Goal: Transaction & Acquisition: Purchase product/service

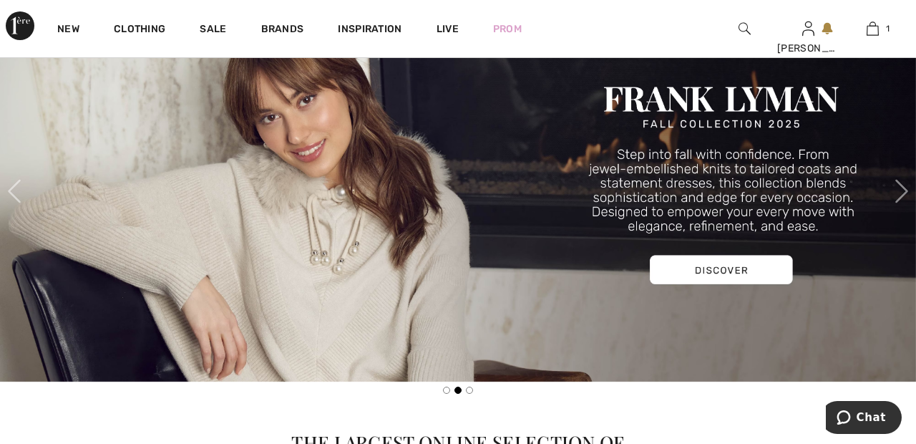
scroll to position [142, 0]
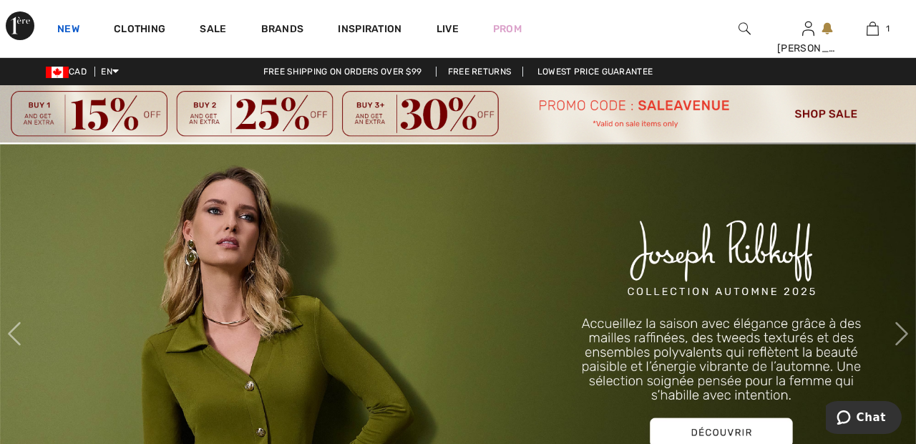
click at [70, 24] on link "New" at bounding box center [68, 30] width 22 height 15
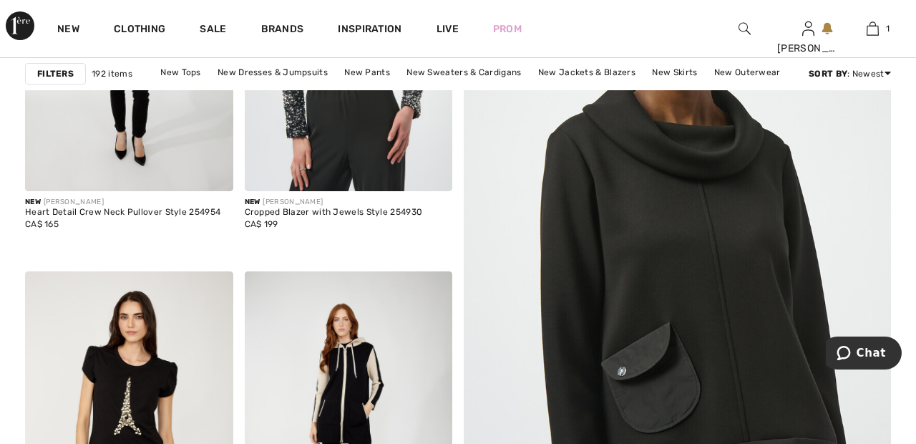
click at [652, 240] on img at bounding box center [677, 263] width 512 height 769
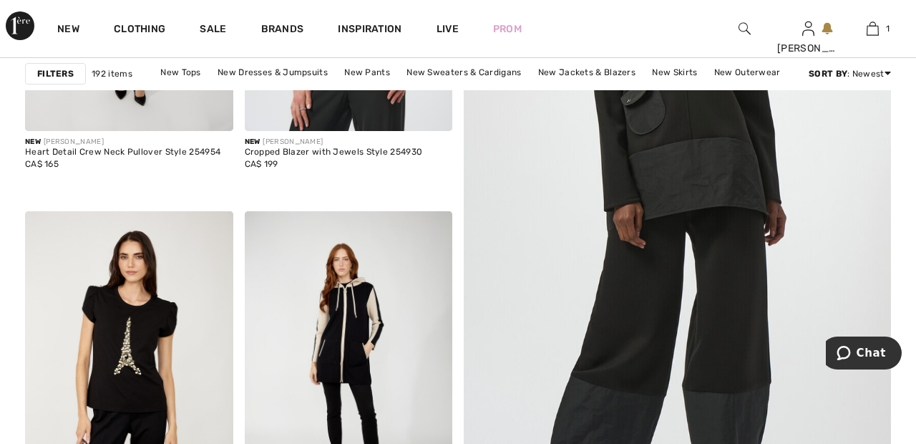
scroll to position [478, 0]
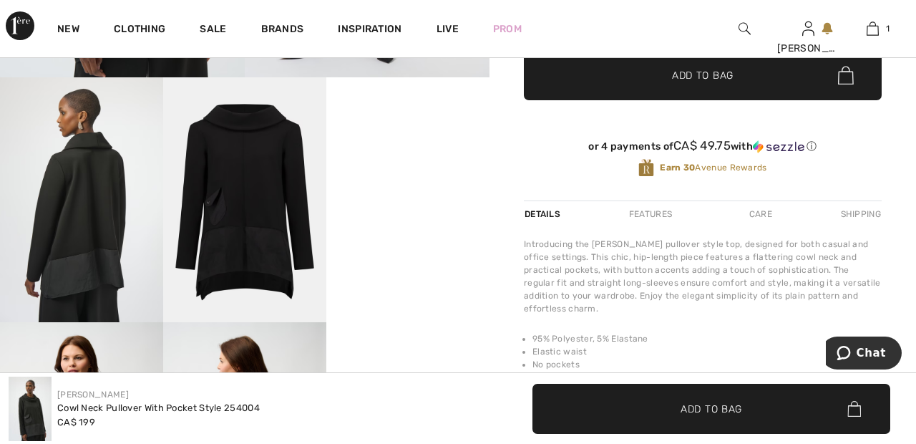
scroll to position [426, 0]
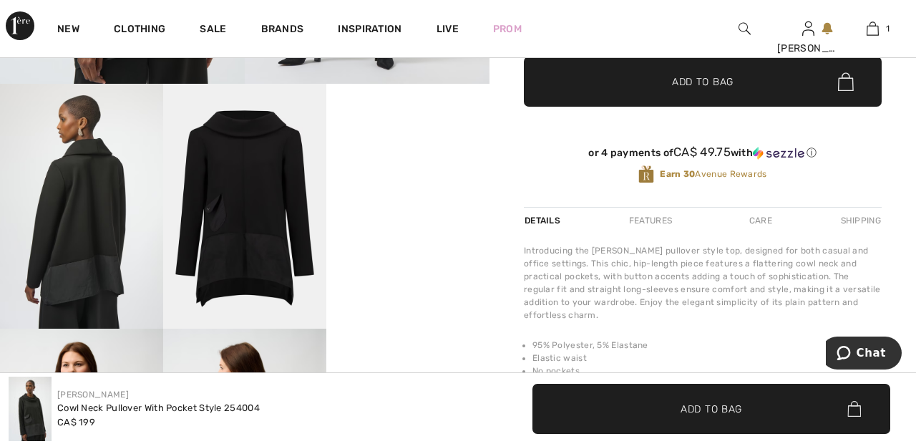
click at [414, 165] on video "Your browser does not support the video tag." at bounding box center [407, 125] width 163 height 82
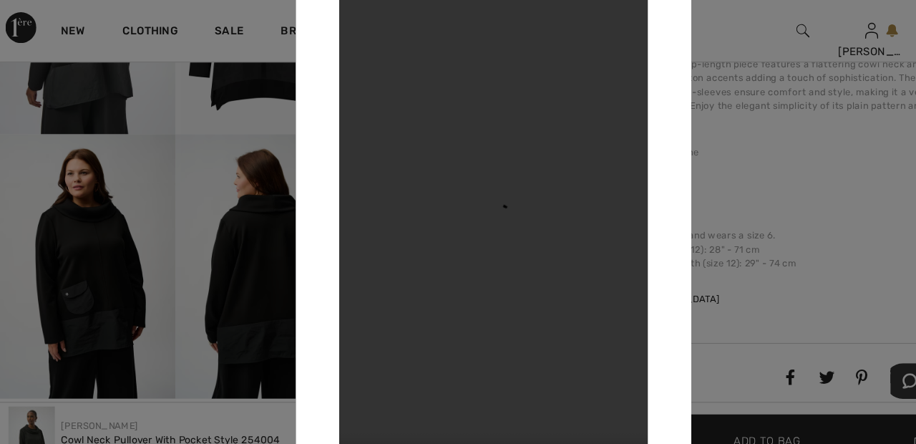
scroll to position [627, 0]
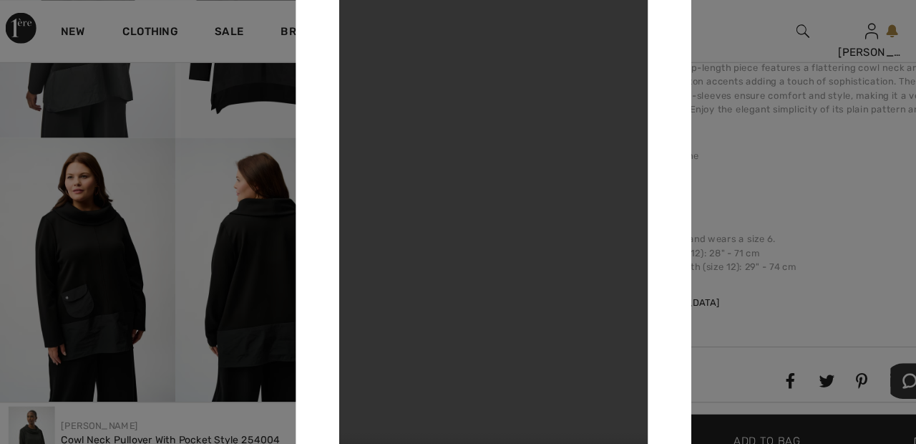
click at [694, 28] on div at bounding box center [458, 222] width 916 height 444
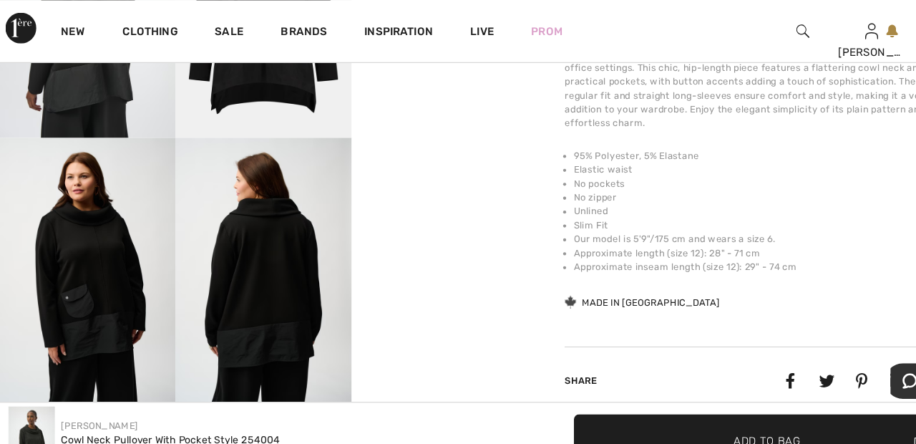
click at [258, 225] on img at bounding box center [244, 249] width 163 height 245
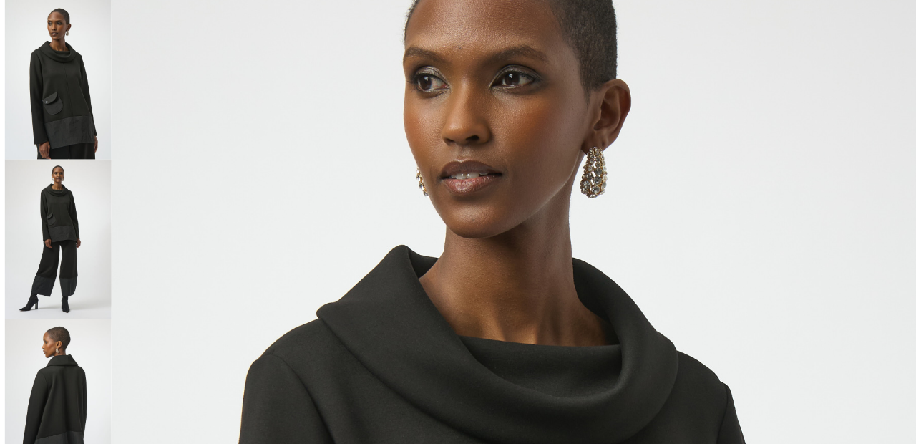
scroll to position [0, 0]
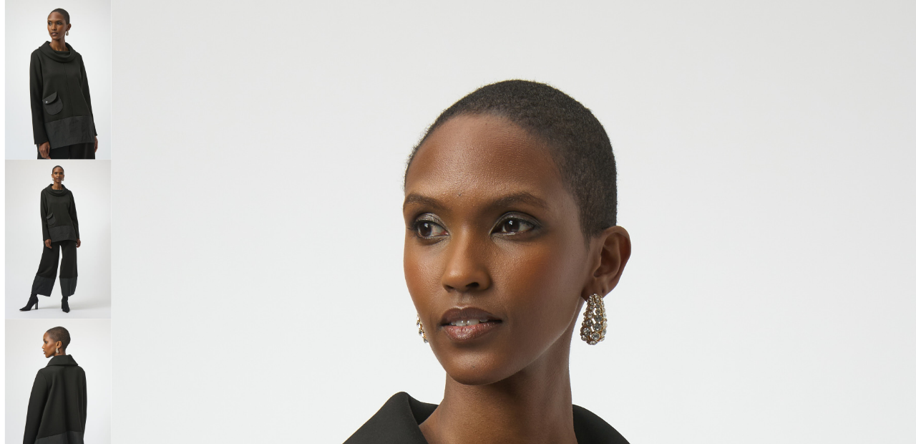
click at [67, 200] on img at bounding box center [57, 213] width 95 height 142
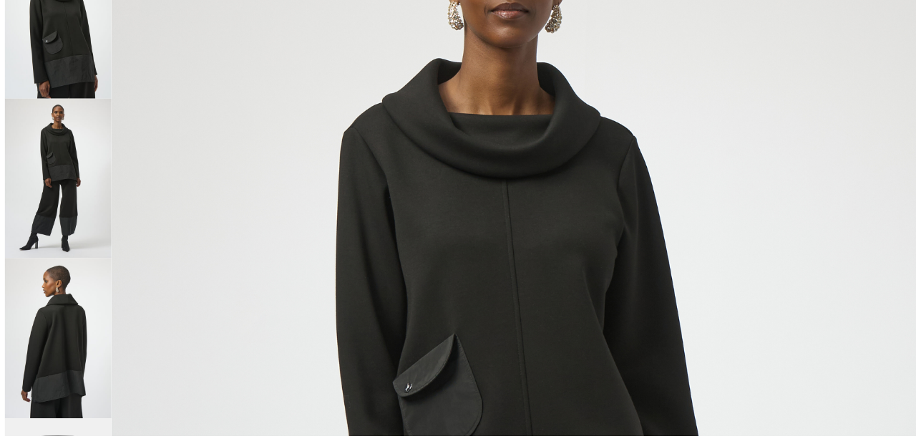
scroll to position [111, 0]
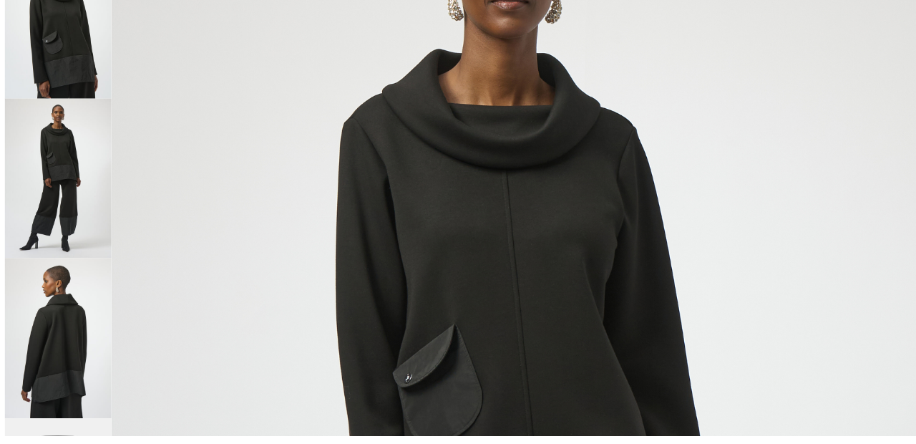
click at [72, 348] on img at bounding box center [57, 356] width 95 height 142
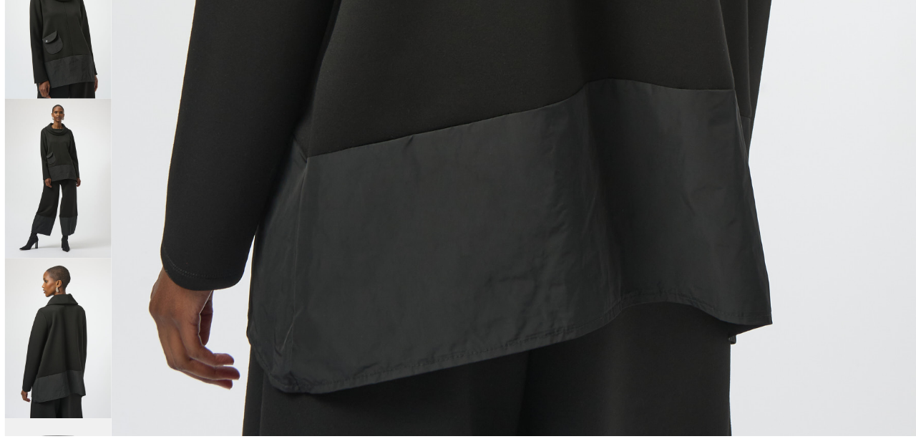
scroll to position [860, 0]
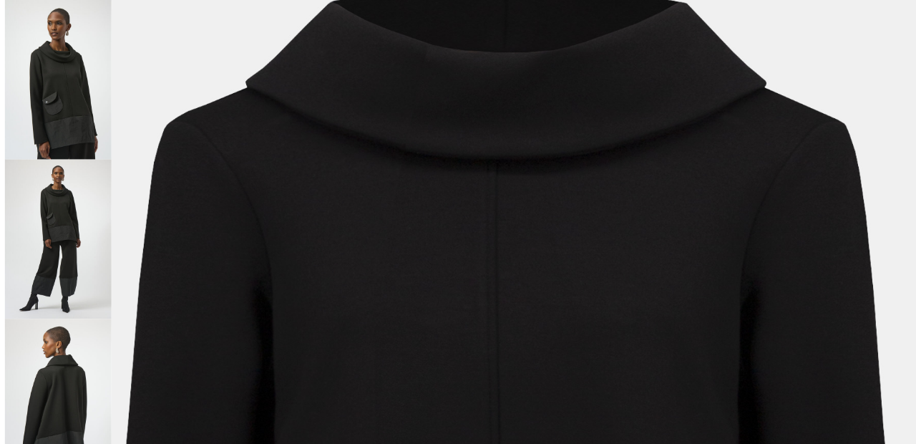
scroll to position [0, 0]
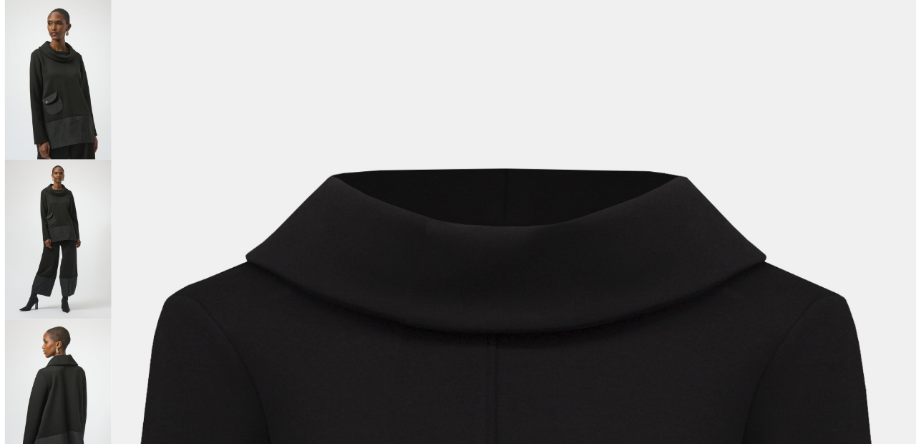
click at [77, 71] on img at bounding box center [57, 71] width 95 height 142
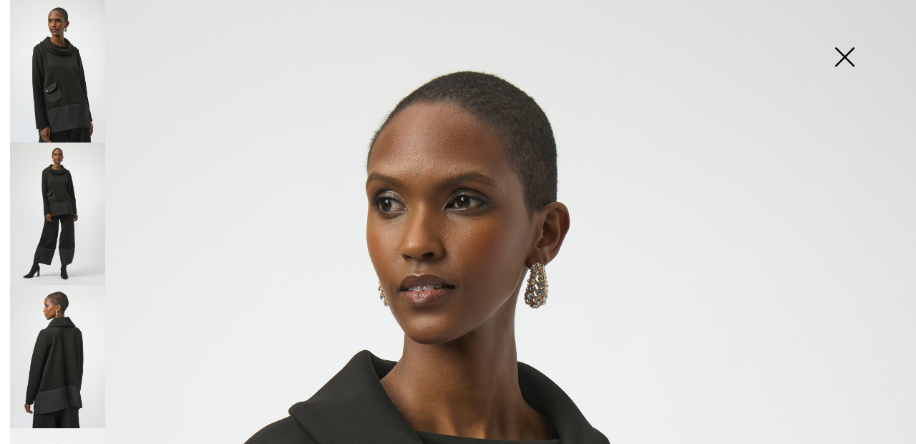
scroll to position [28, 0]
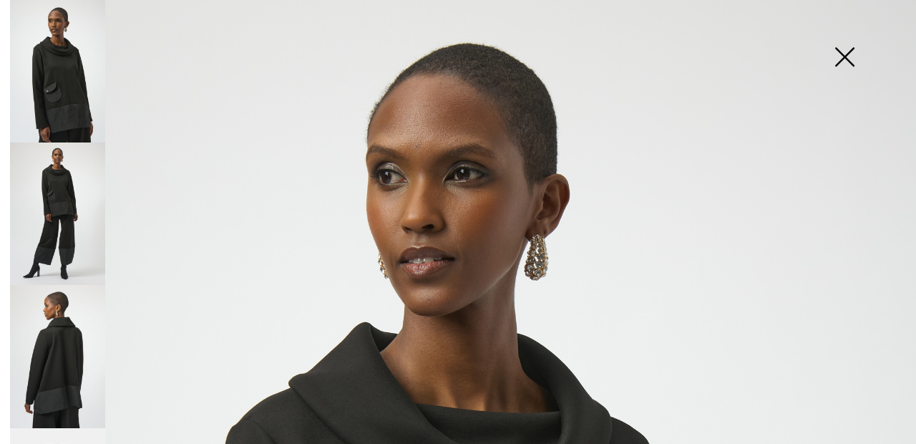
click at [849, 61] on img at bounding box center [845, 58] width 72 height 74
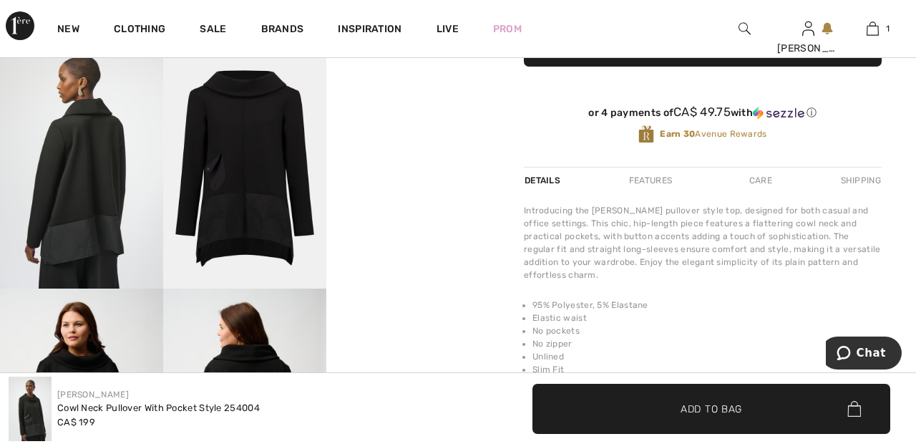
scroll to position [464, 0]
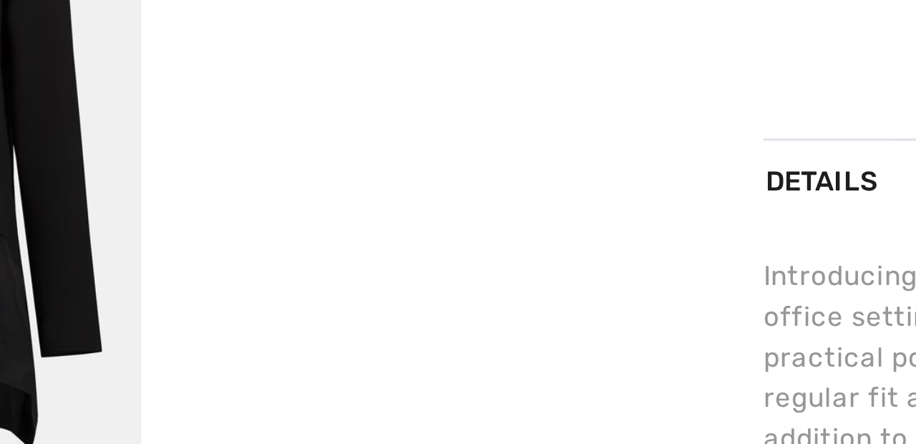
click at [411, 127] on video "Your browser does not support the video tag." at bounding box center [407, 86] width 163 height 82
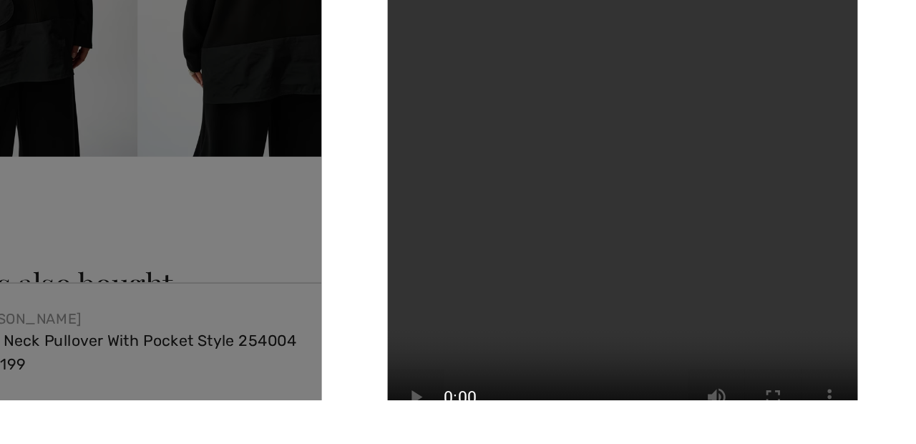
scroll to position [708, 0]
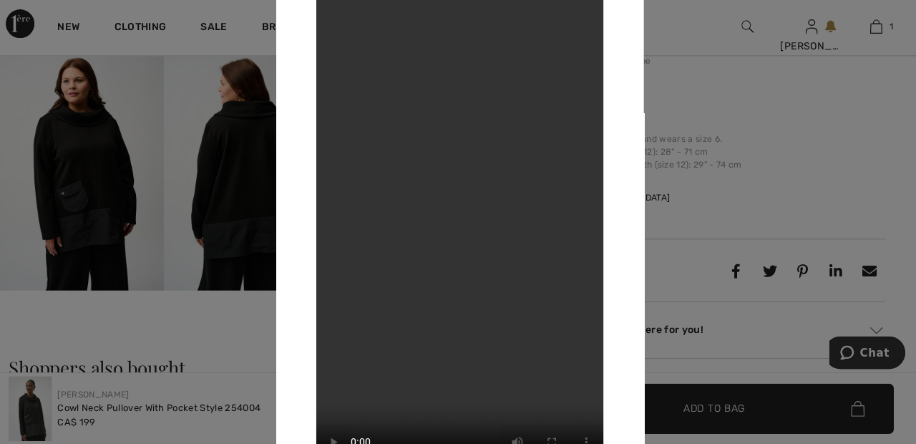
click at [94, 186] on div at bounding box center [458, 222] width 916 height 444
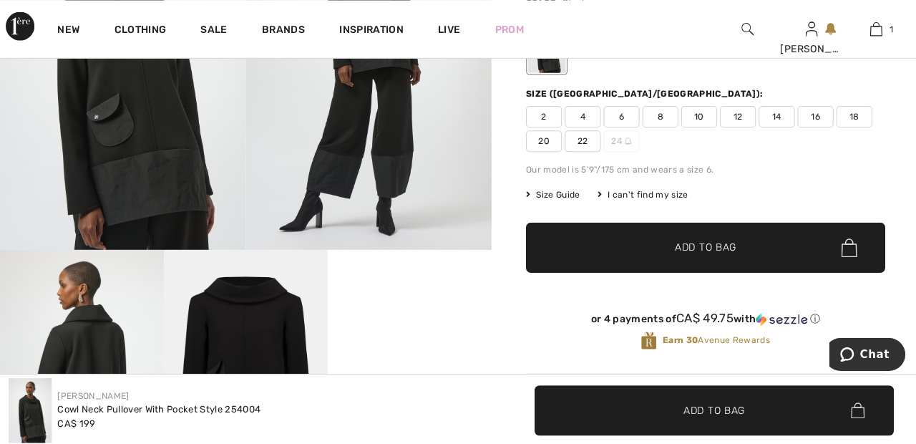
scroll to position [254, 0]
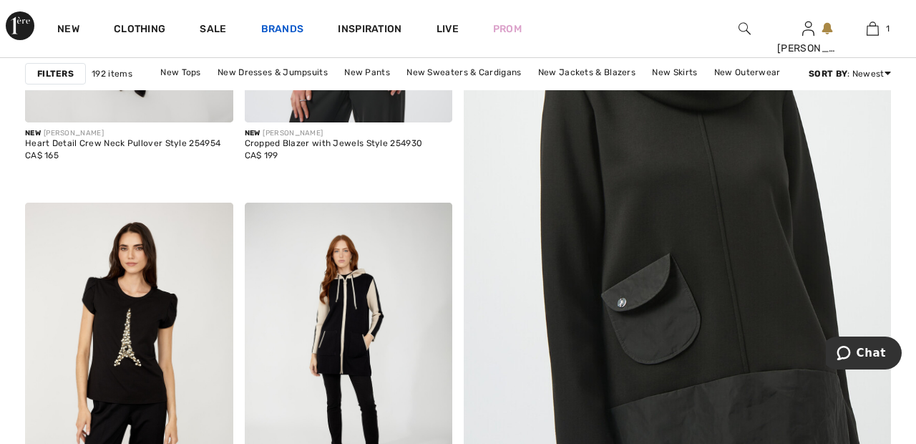
click at [289, 32] on link "Brands" at bounding box center [282, 30] width 43 height 15
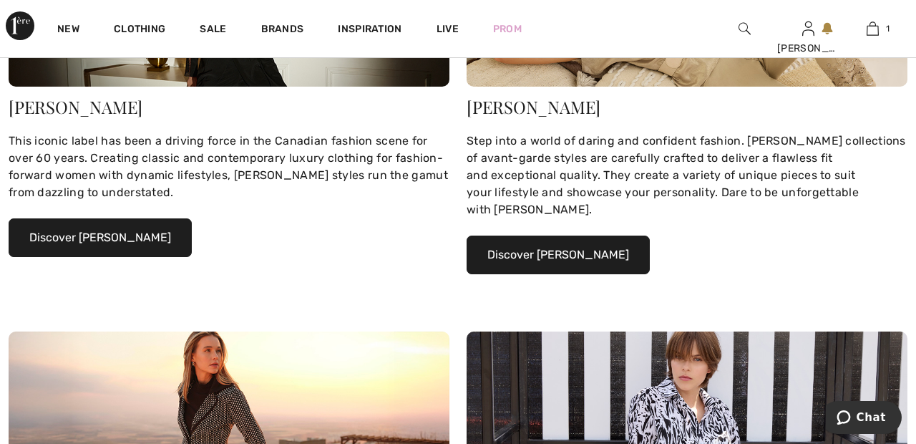
scroll to position [373, 0]
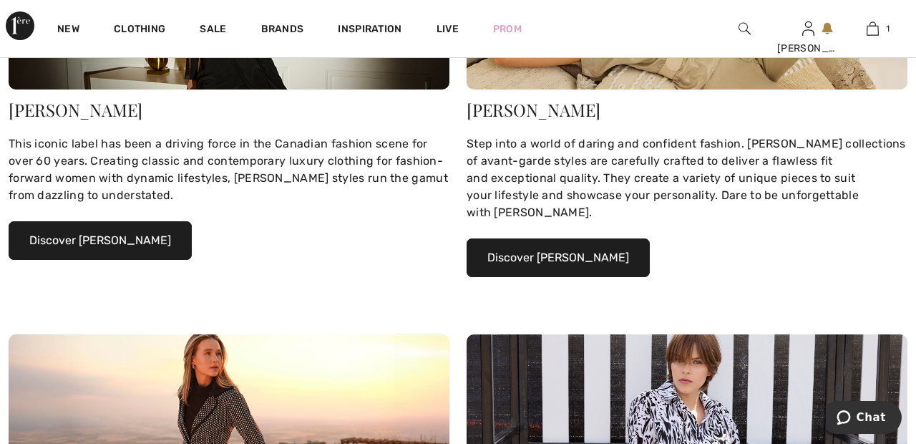
click at [142, 240] on button "Discover Joseph Ribkoff" at bounding box center [100, 240] width 183 height 39
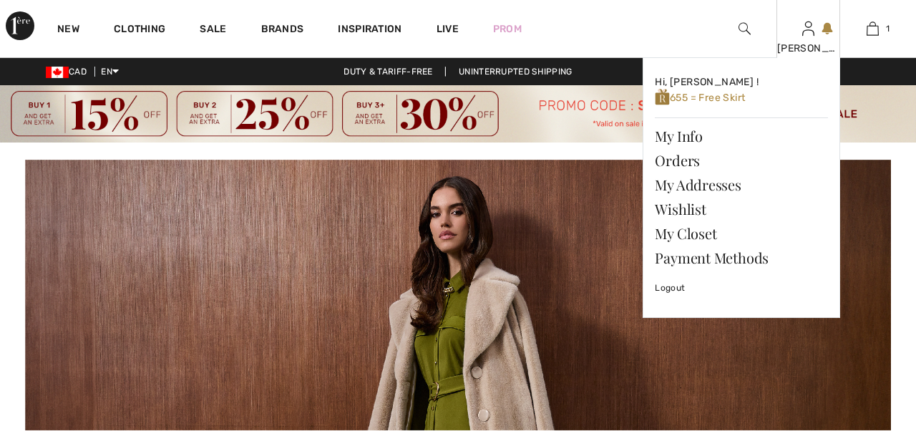
click at [806, 36] on img at bounding box center [808, 28] width 12 height 17
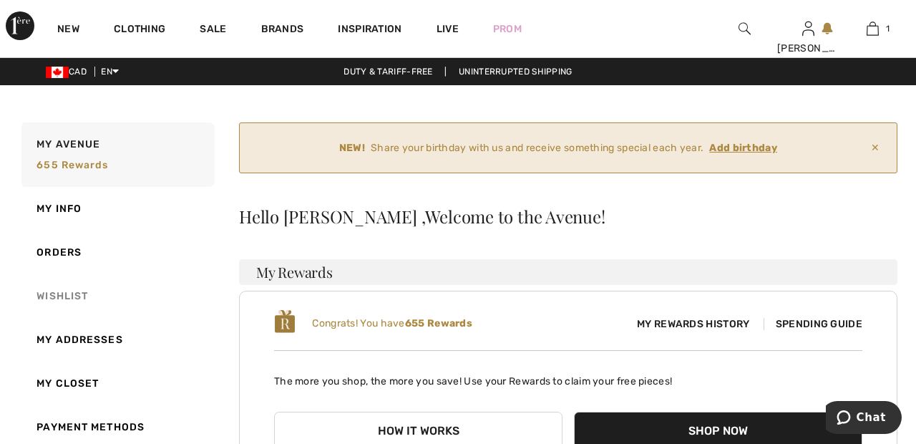
click at [76, 293] on link "Wishlist" at bounding box center [117, 296] width 196 height 44
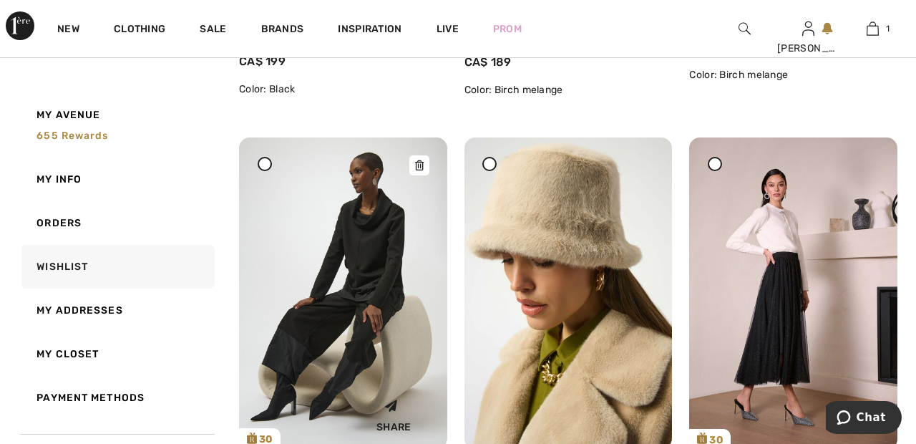
click at [369, 306] on img at bounding box center [343, 292] width 208 height 311
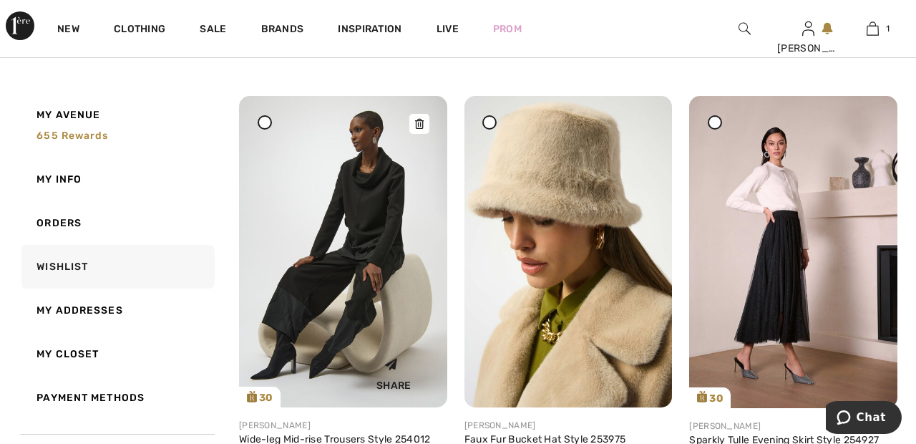
scroll to position [718, 0]
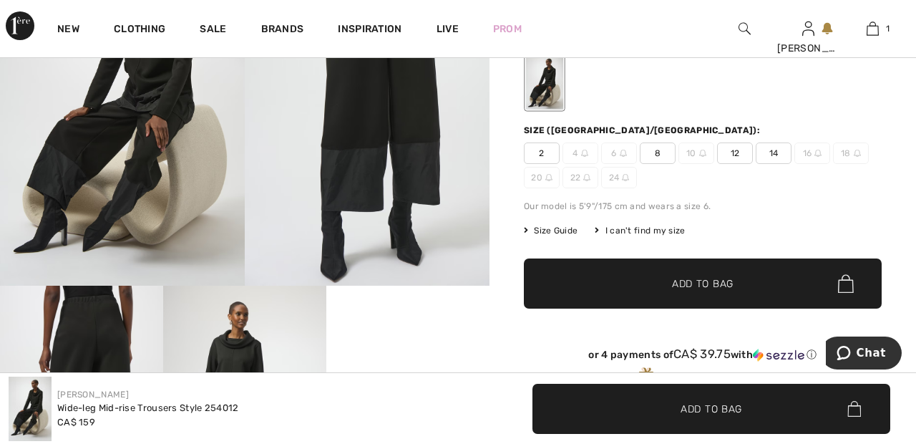
scroll to position [224, 0]
click at [661, 232] on div "I can't find my size" at bounding box center [640, 230] width 90 height 13
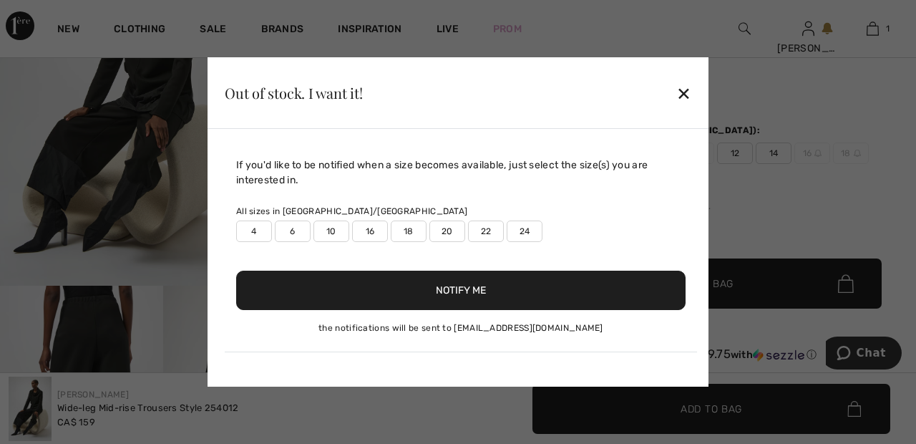
click at [688, 108] on div "✕" at bounding box center [683, 93] width 15 height 30
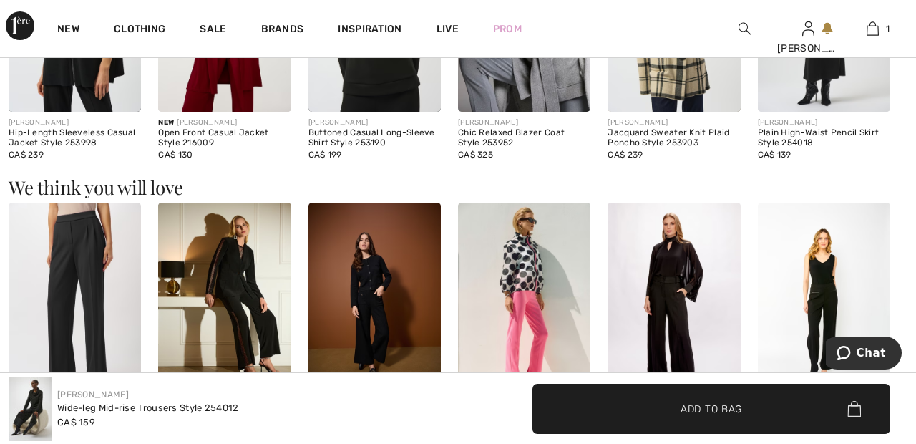
scroll to position [1372, 0]
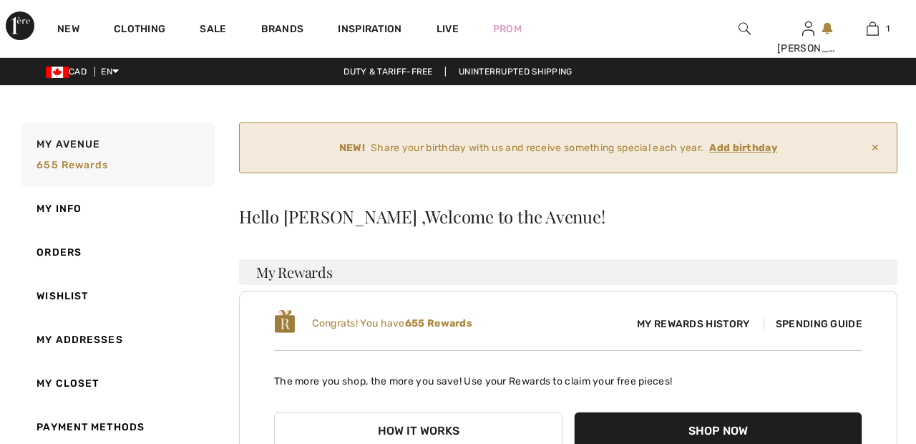
checkbox input "true"
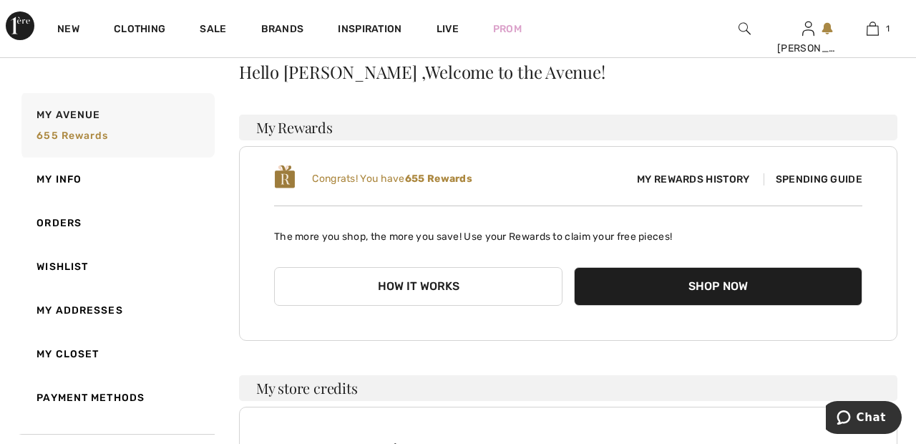
scroll to position [142, 0]
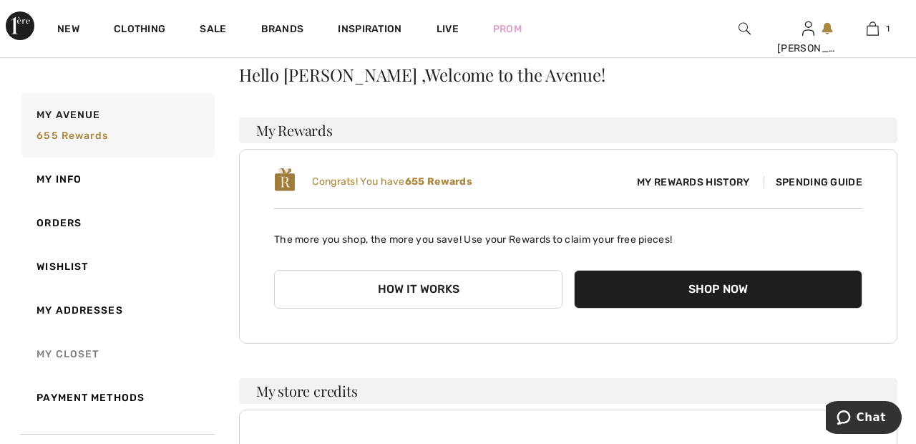
click at [89, 345] on link "My Closet" at bounding box center [117, 354] width 196 height 44
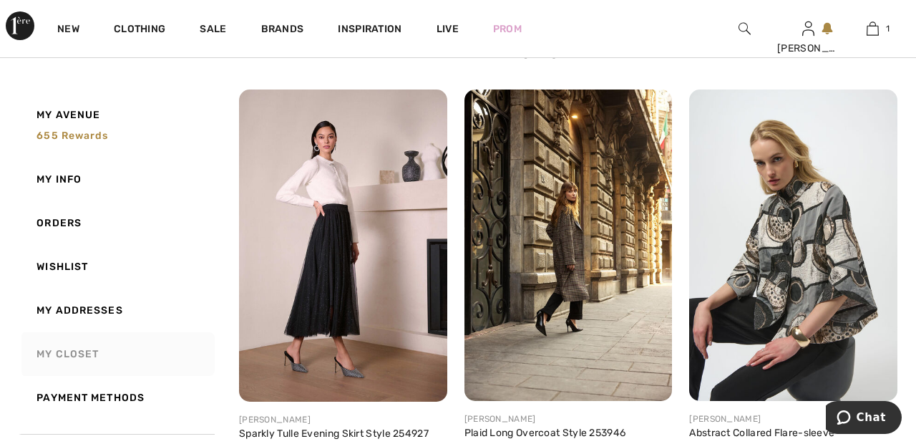
scroll to position [698, 0]
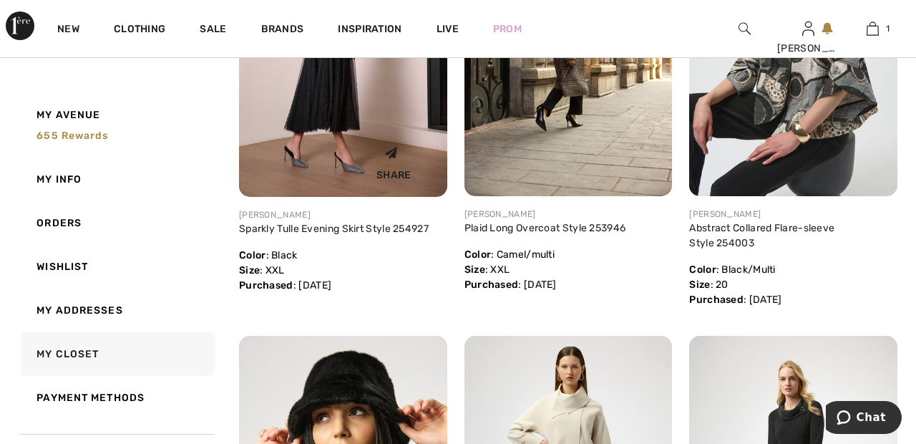
click at [338, 134] on img at bounding box center [343, 41] width 208 height 312
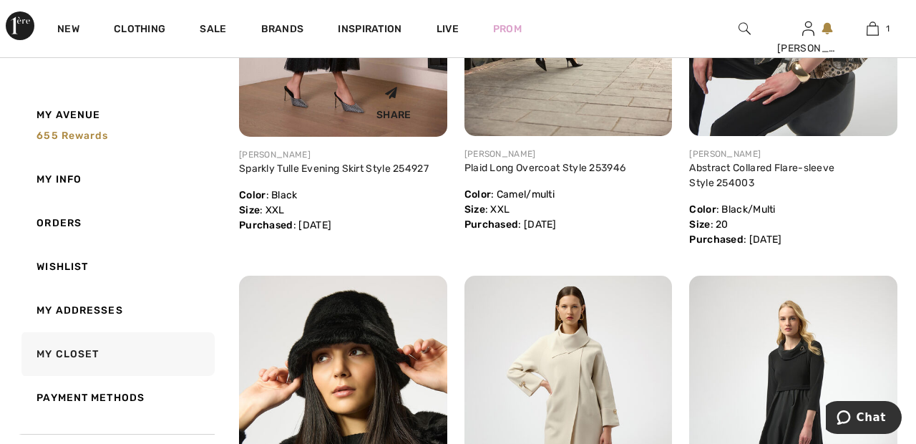
scroll to position [972, 0]
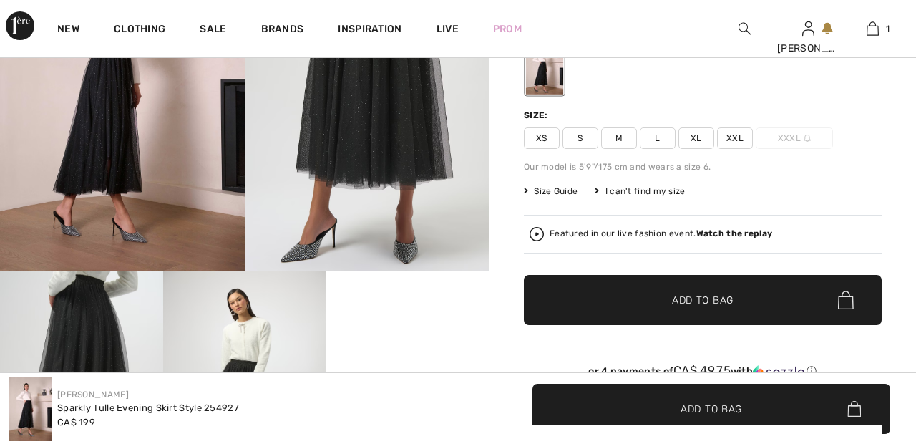
click at [746, 233] on strong "Watch the replay" at bounding box center [734, 233] width 77 height 10
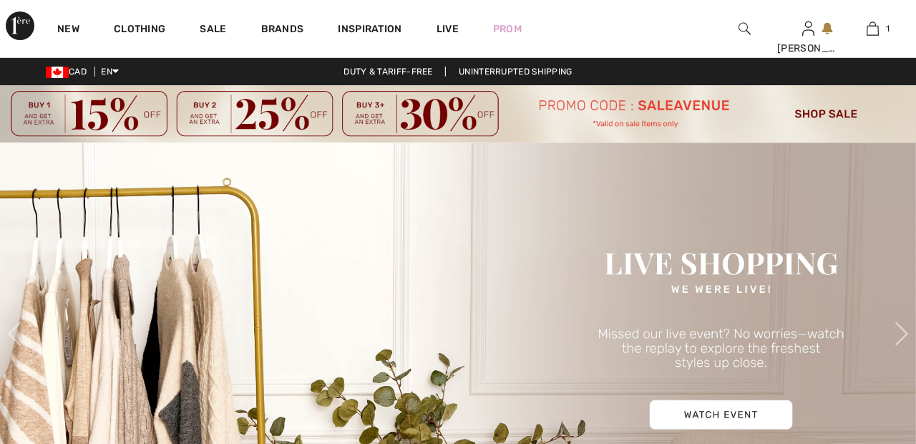
checkbox input "true"
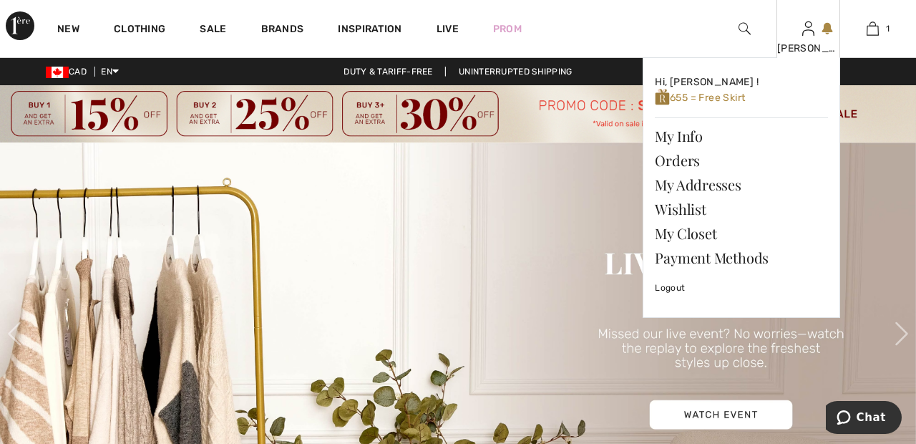
click at [809, 36] on img at bounding box center [808, 28] width 12 height 17
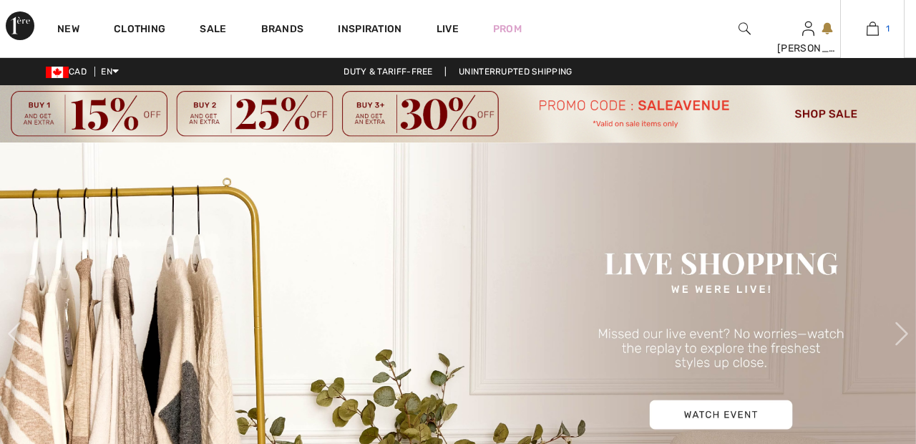
click at [877, 31] on img at bounding box center [873, 28] width 12 height 17
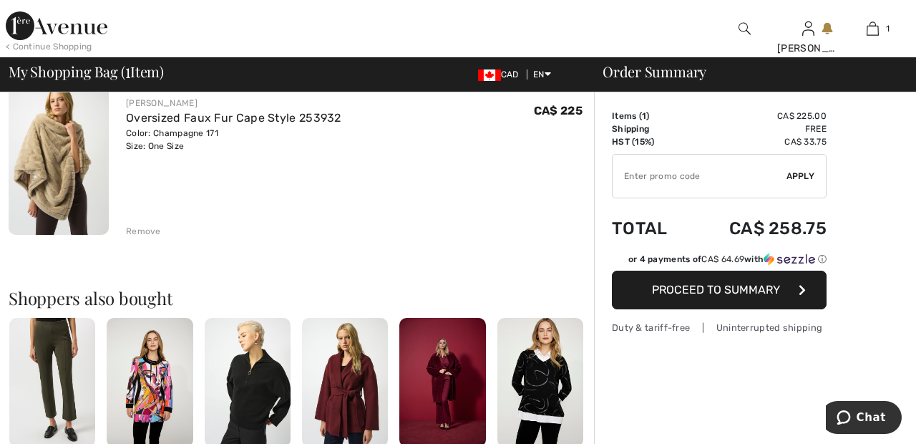
click at [761, 288] on span "Proceed to Summary" at bounding box center [716, 290] width 128 height 14
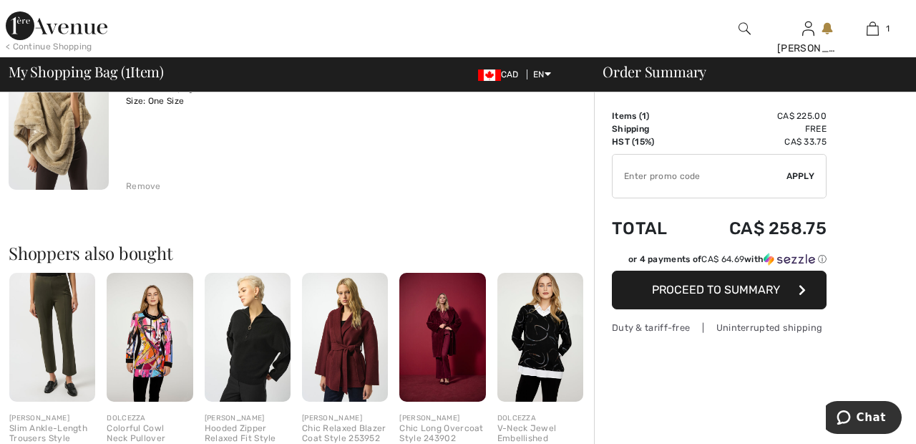
scroll to position [194, 0]
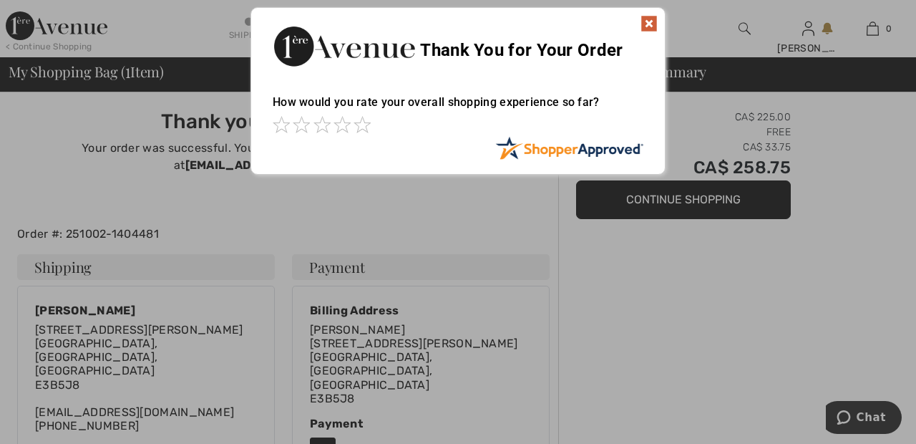
click at [643, 20] on img at bounding box center [648, 23] width 17 height 17
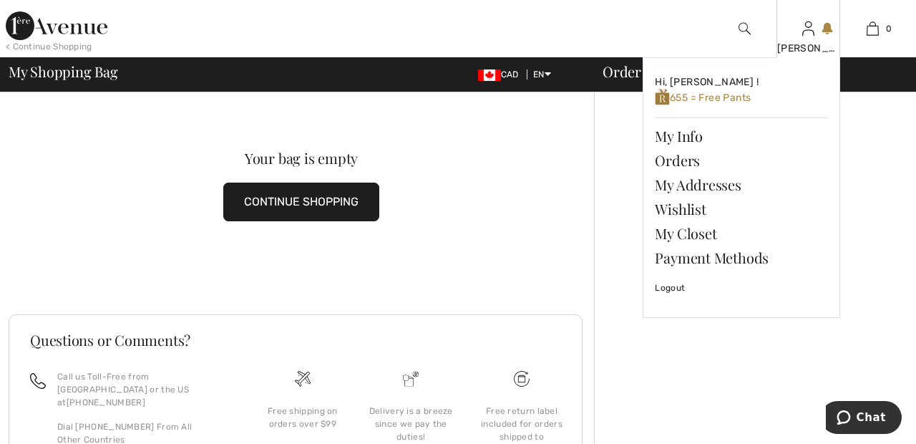
click at [810, 35] on img at bounding box center [808, 28] width 12 height 17
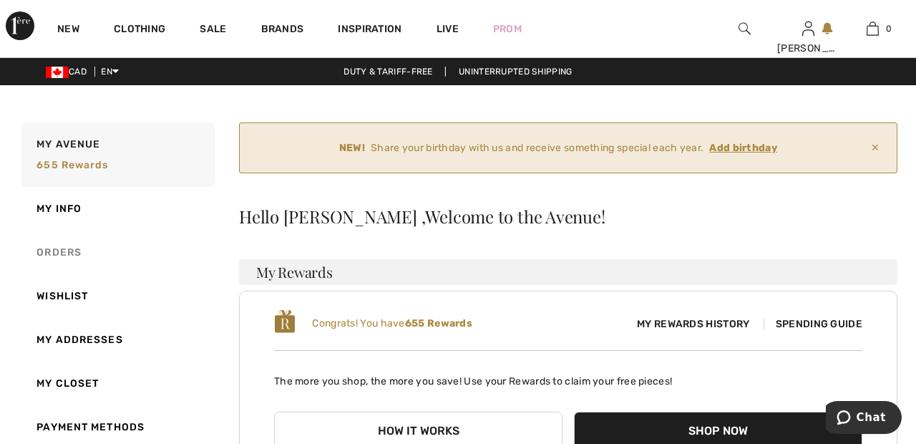
click at [72, 257] on link "Orders" at bounding box center [117, 252] width 196 height 44
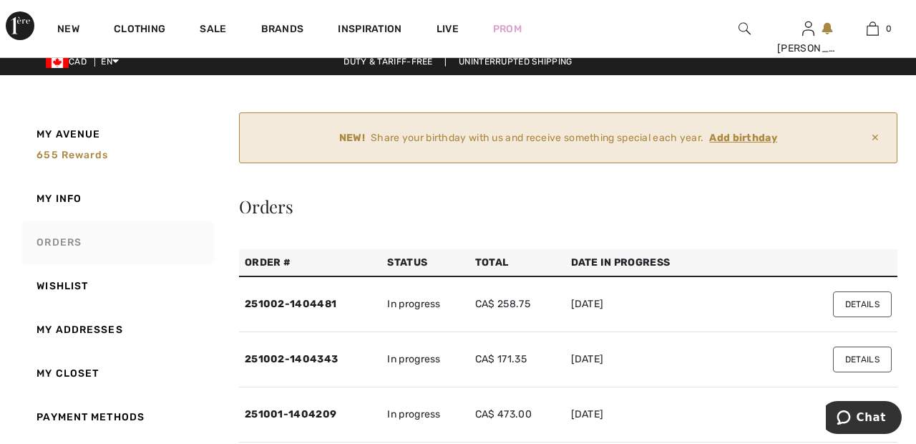
scroll to position [16, 0]
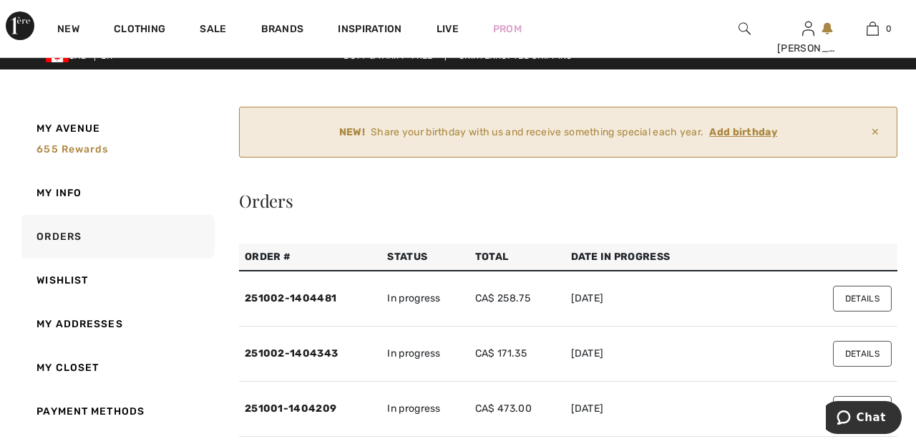
click at [871, 290] on button "Details" at bounding box center [862, 298] width 59 height 26
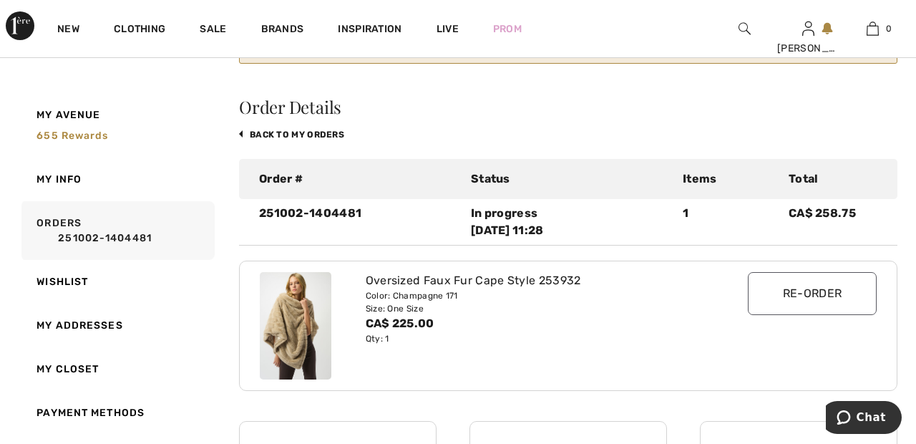
scroll to position [0, 0]
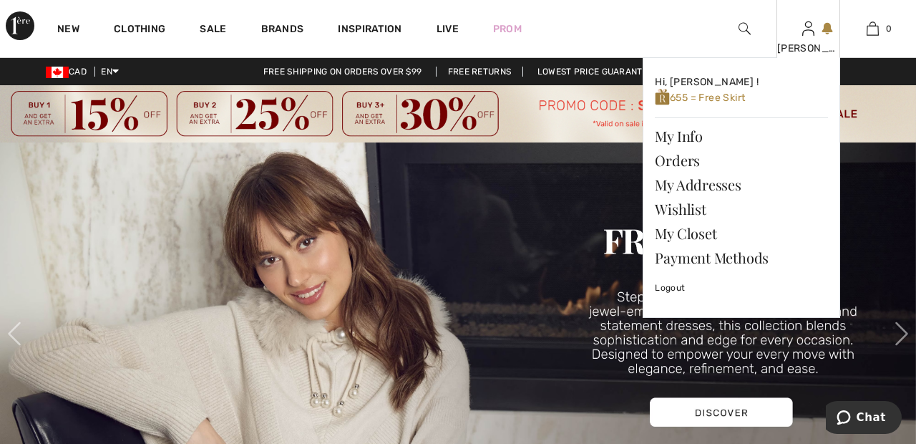
click at [803, 36] on img at bounding box center [808, 28] width 12 height 17
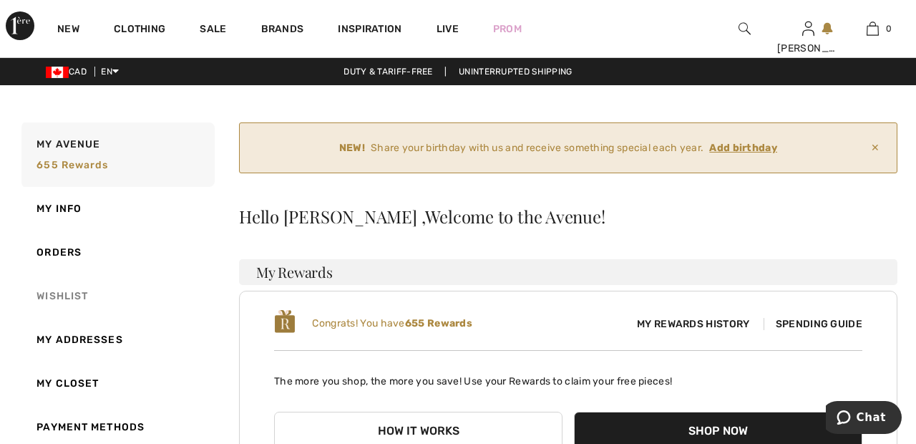
click at [92, 291] on link "Wishlist" at bounding box center [117, 296] width 196 height 44
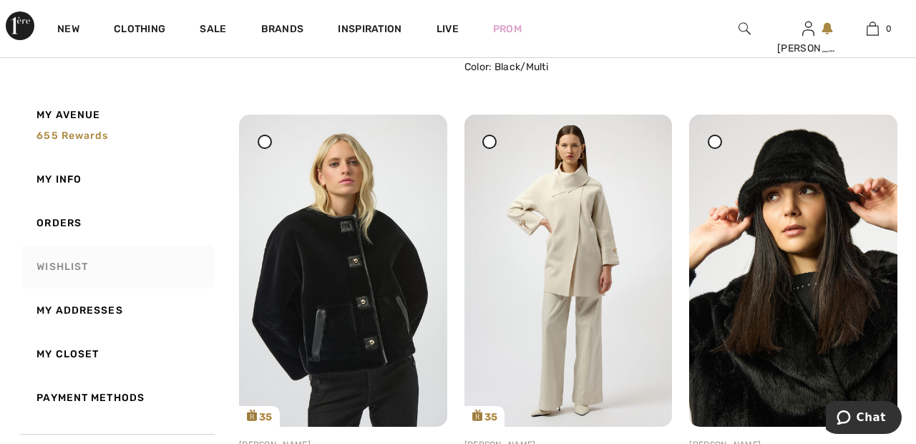
scroll to position [1548, 0]
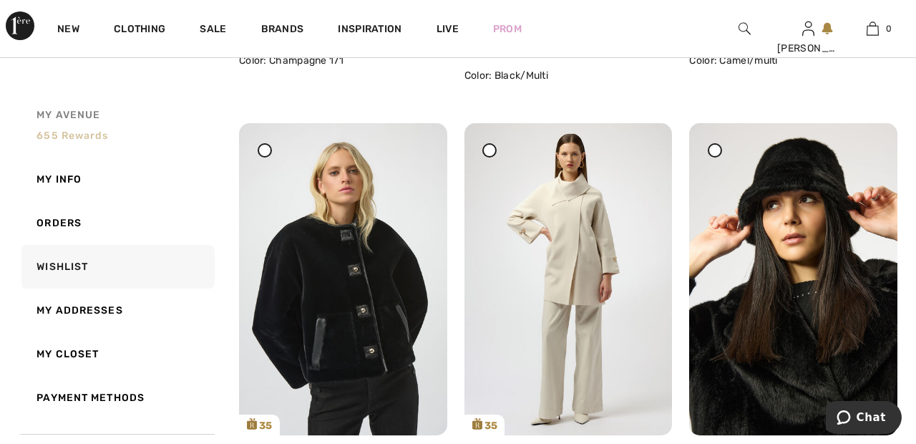
click at [86, 113] on span "My Avenue" at bounding box center [68, 114] width 64 height 15
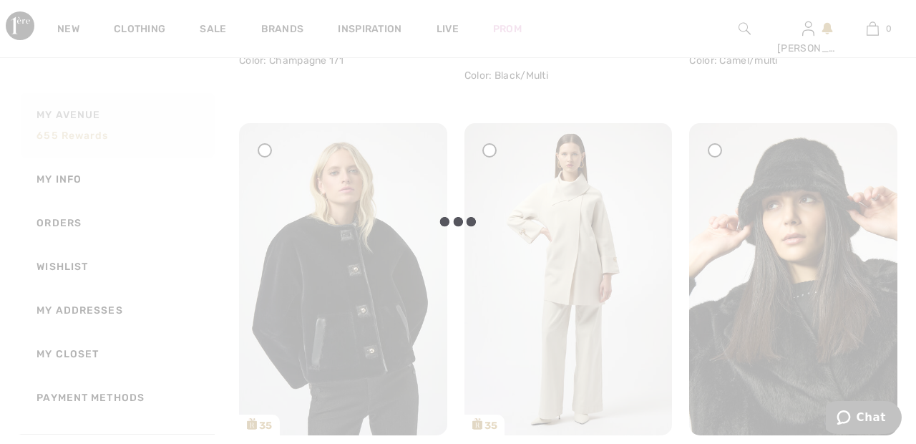
scroll to position [464, 0]
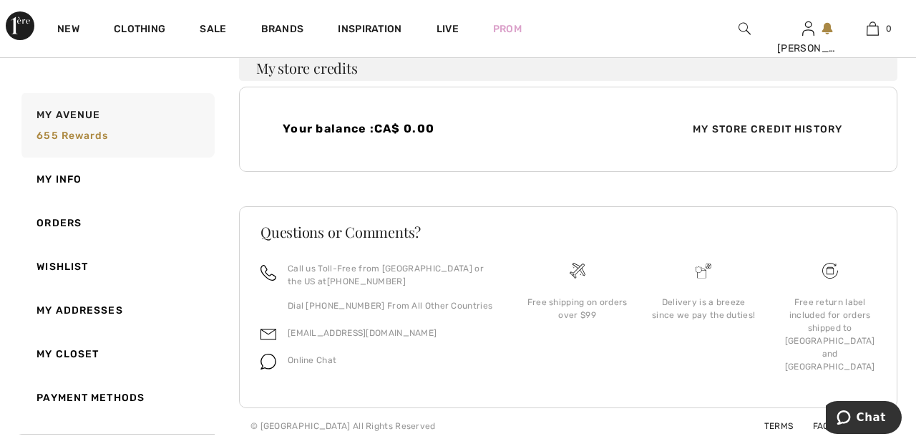
click at [791, 134] on span "My Store Credit History" at bounding box center [767, 129] width 172 height 15
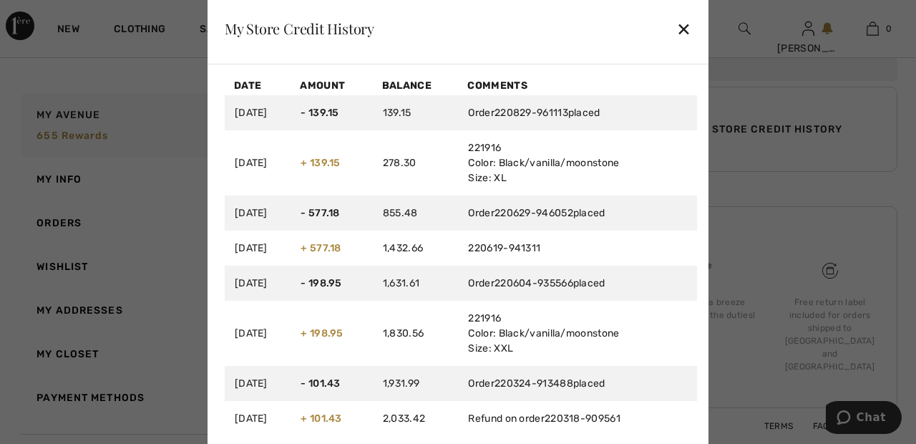
click at [683, 30] on div "✕" at bounding box center [683, 29] width 15 height 30
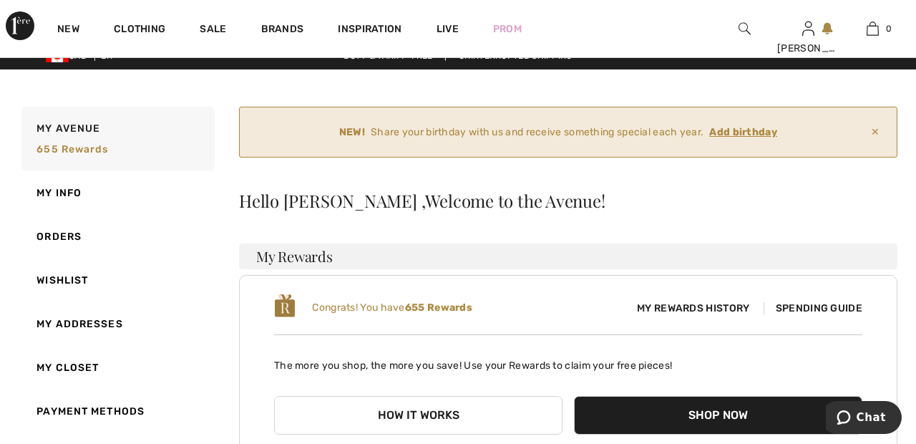
scroll to position [21, 0]
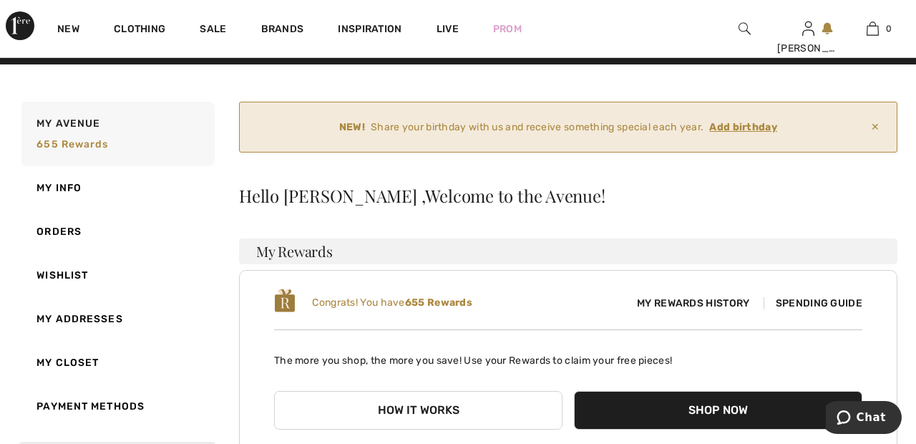
click at [821, 303] on span "Spending Guide" at bounding box center [812, 303] width 99 height 12
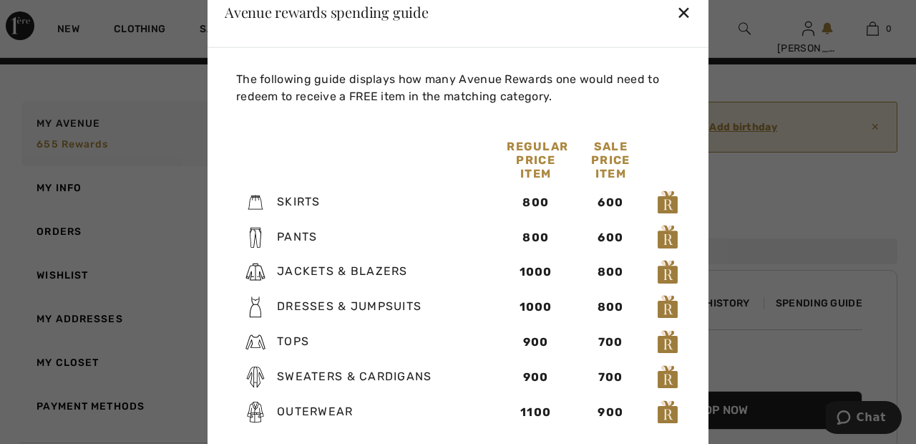
click at [680, 26] on div "✕" at bounding box center [683, 11] width 15 height 30
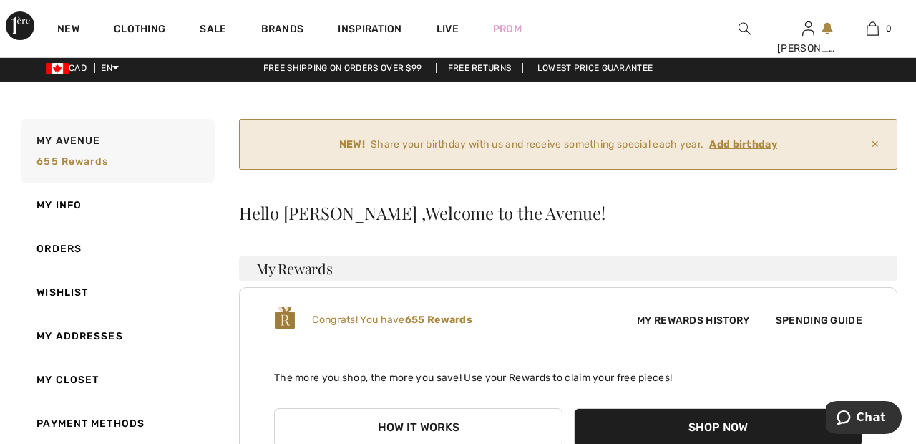
scroll to position [0, 0]
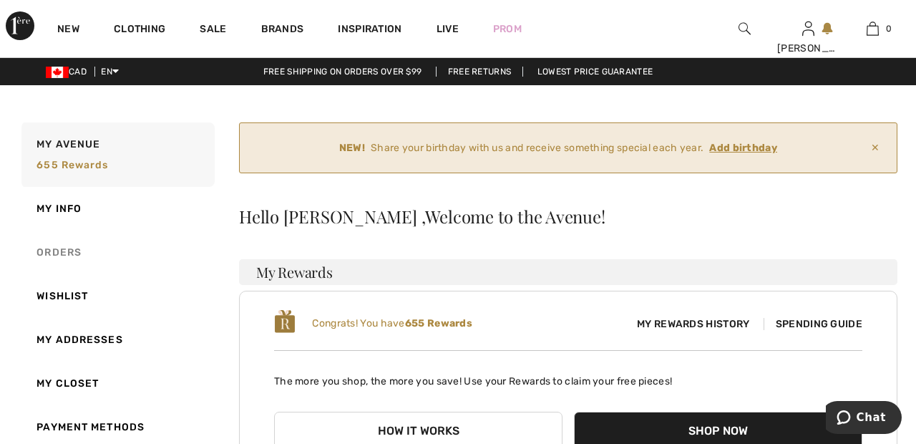
click at [72, 250] on link "Orders" at bounding box center [117, 252] width 196 height 44
